Goal: Task Accomplishment & Management: Complete application form

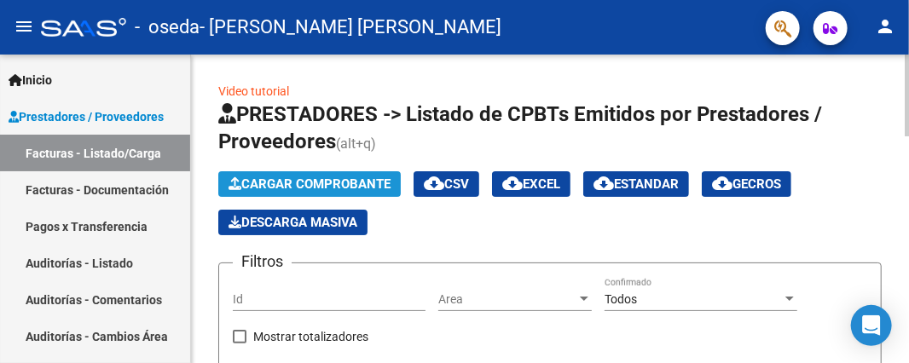
click at [324, 183] on span "Cargar Comprobante" at bounding box center [310, 184] width 162 height 15
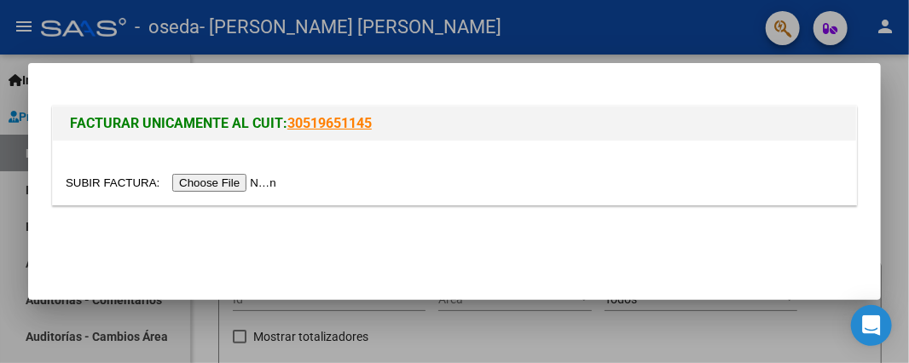
click at [241, 183] on input "file" at bounding box center [174, 183] width 216 height 18
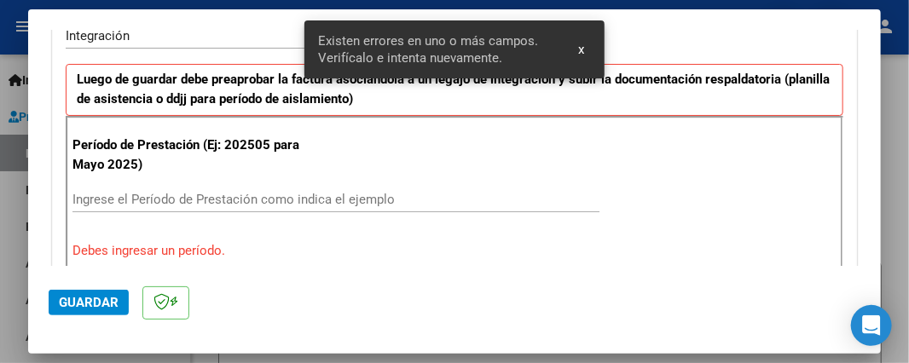
scroll to position [474, 0]
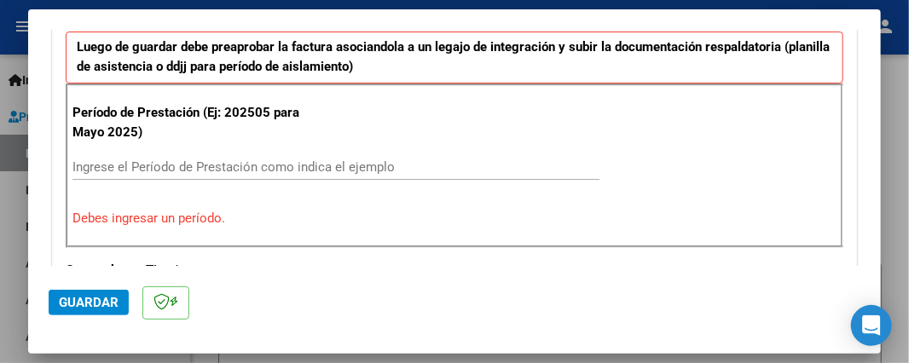
click at [126, 166] on input "Ingrese el Período de Prestación como indica el ejemplo" at bounding box center [335, 166] width 527 height 15
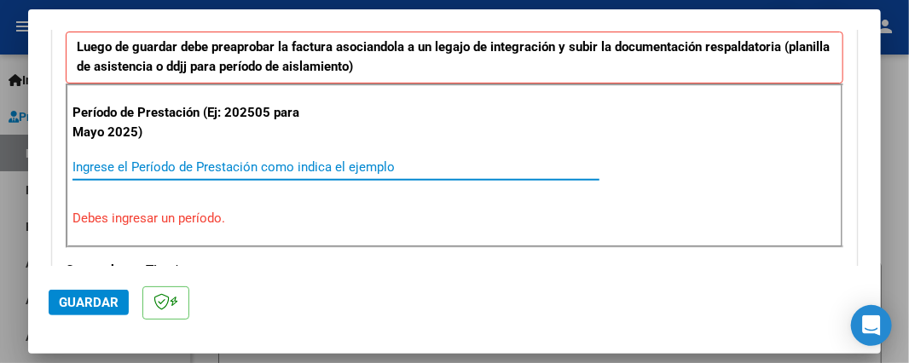
click at [126, 166] on input "Ingrese el Período de Prestación como indica el ejemplo" at bounding box center [335, 166] width 527 height 15
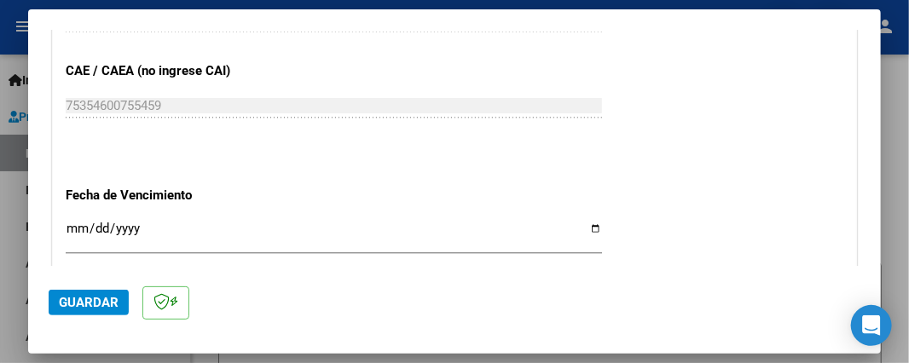
scroll to position [1157, 0]
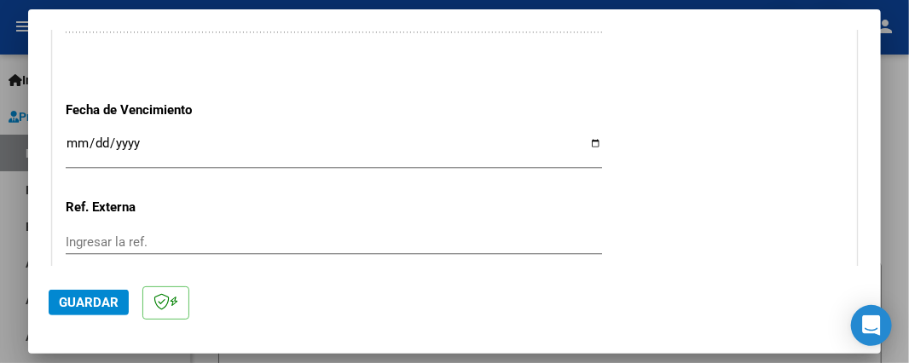
type input "202508"
click at [586, 138] on input "Ingresar la fecha" at bounding box center [334, 149] width 536 height 27
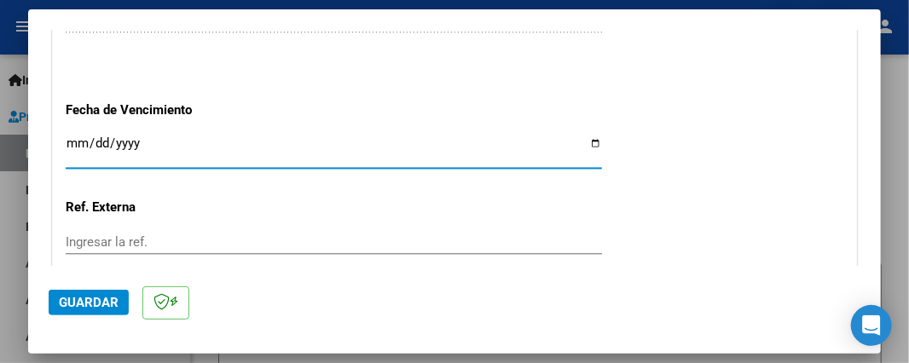
type input "2025-09-11"
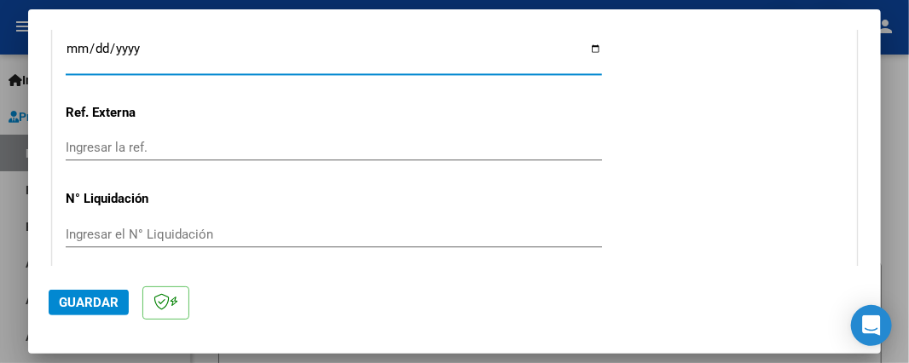
scroll to position [1313, 0]
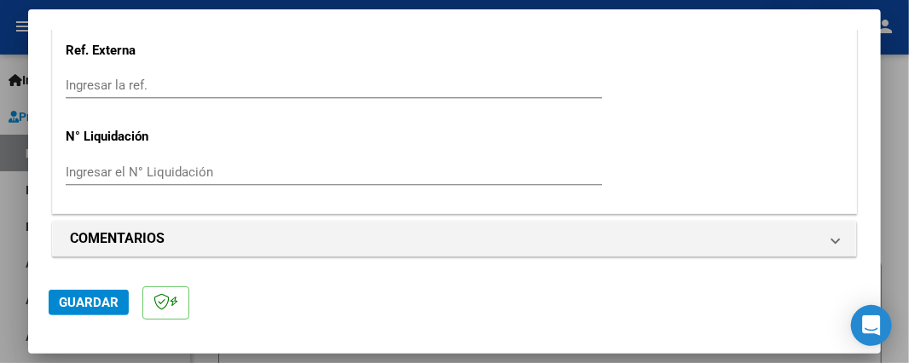
click at [100, 299] on span "Guardar" at bounding box center [89, 302] width 60 height 15
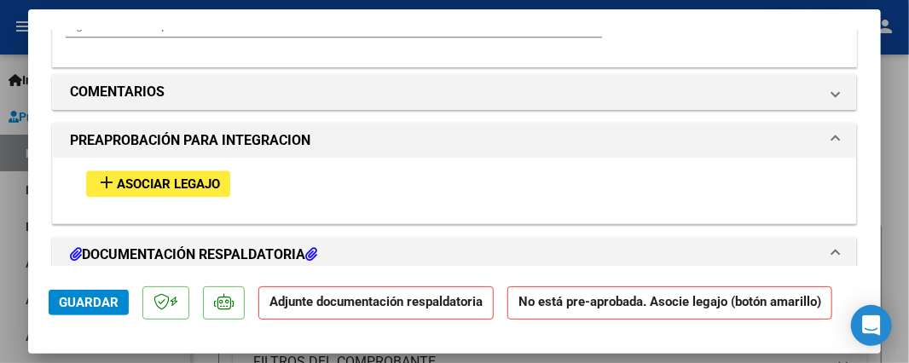
scroll to position [1450, 0]
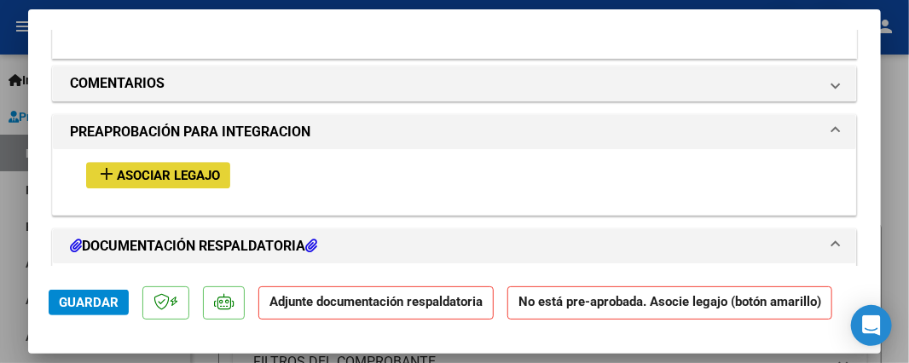
click at [201, 176] on span "Asociar Legajo" at bounding box center [168, 175] width 103 height 15
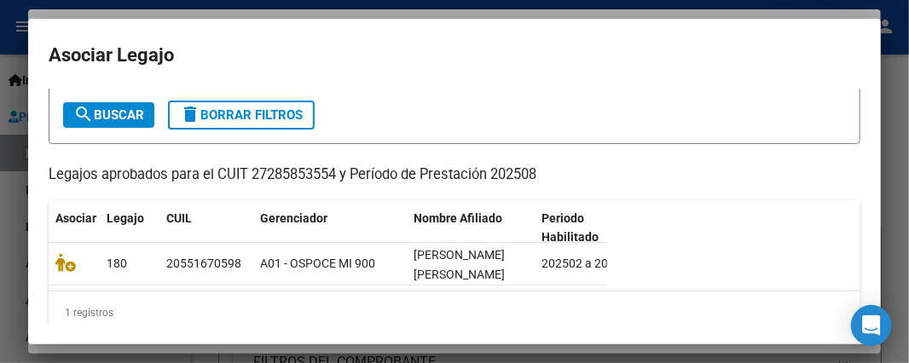
scroll to position [119, 0]
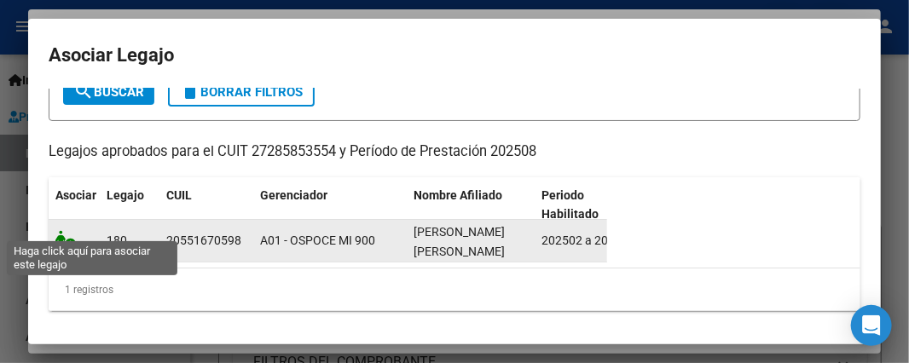
click at [66, 233] on icon at bounding box center [65, 239] width 20 height 19
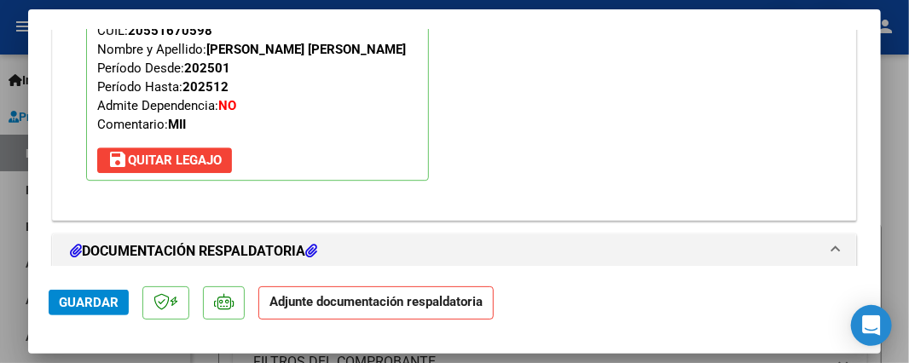
scroll to position [1835, 0]
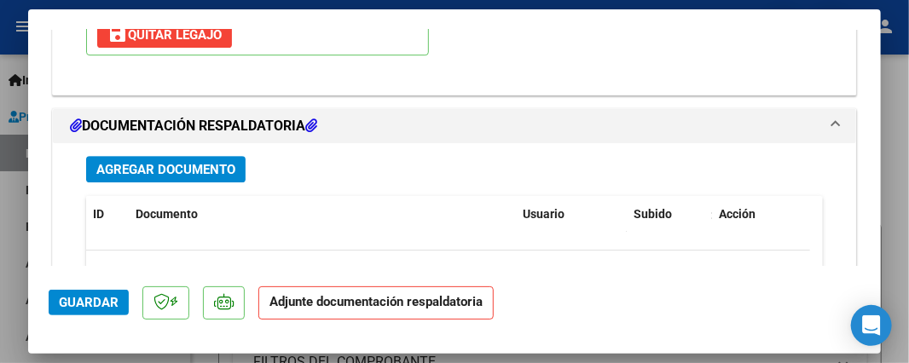
click at [205, 162] on span "Agregar Documento" at bounding box center [165, 169] width 139 height 15
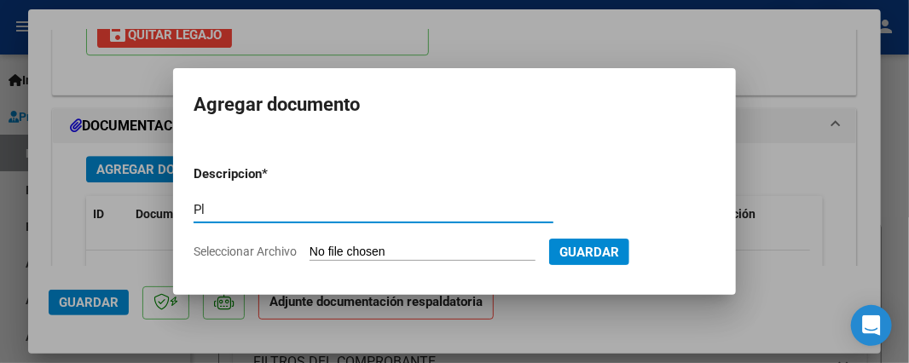
type input "P"
type input "Asistencia agosto 2025"
click at [293, 252] on span "Seleccionar Archivo" at bounding box center [245, 252] width 103 height 14
click at [310, 252] on input "Seleccionar Archivo" at bounding box center [423, 253] width 226 height 16
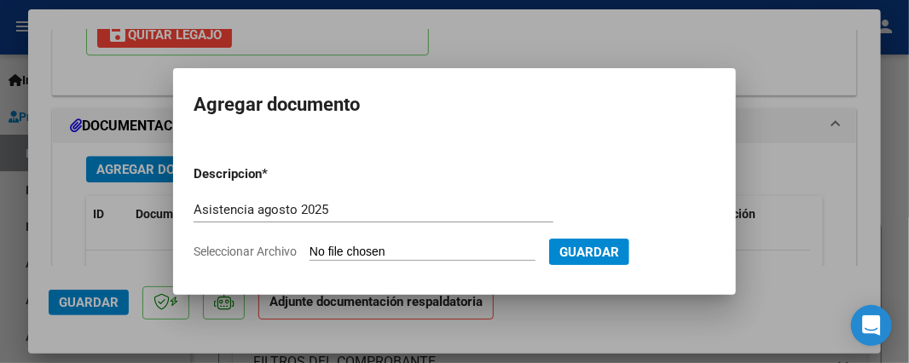
type input "C:\fakepath\Asistencia agosto 2025.pdf"
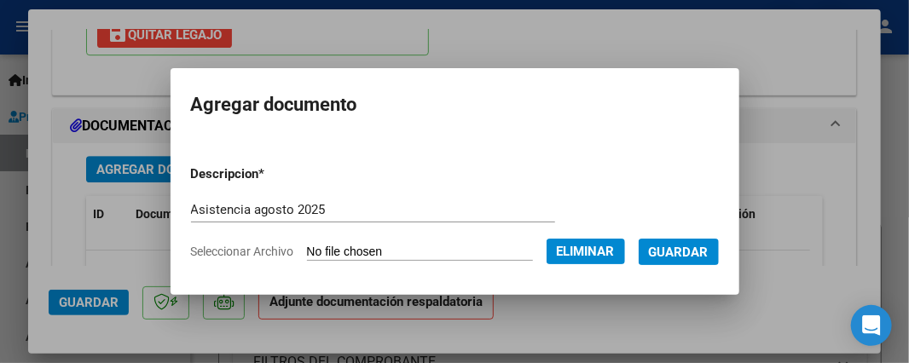
click at [675, 252] on span "Guardar" at bounding box center [679, 252] width 60 height 15
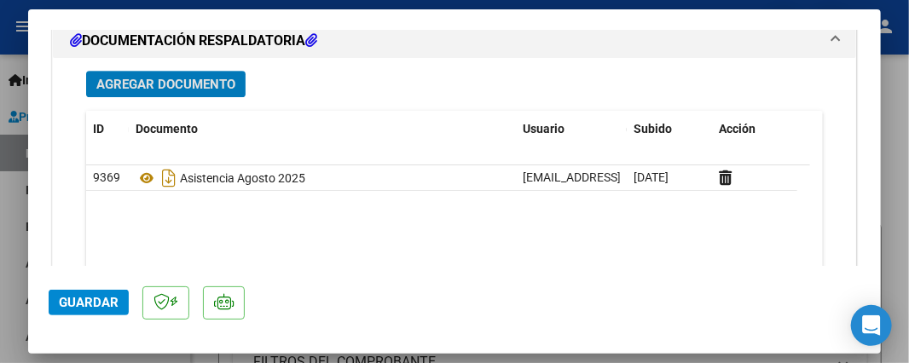
scroll to position [2006, 0]
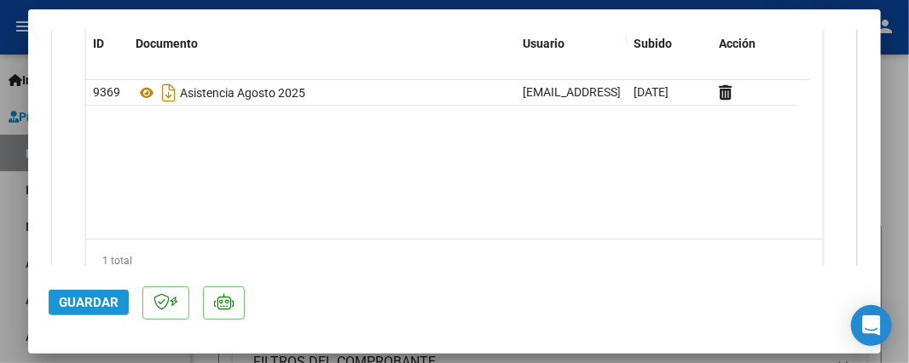
click at [72, 303] on span "Guardar" at bounding box center [89, 302] width 60 height 15
click at [81, 303] on span "Guardar" at bounding box center [89, 302] width 60 height 15
